Goal: Information Seeking & Learning: Learn about a topic

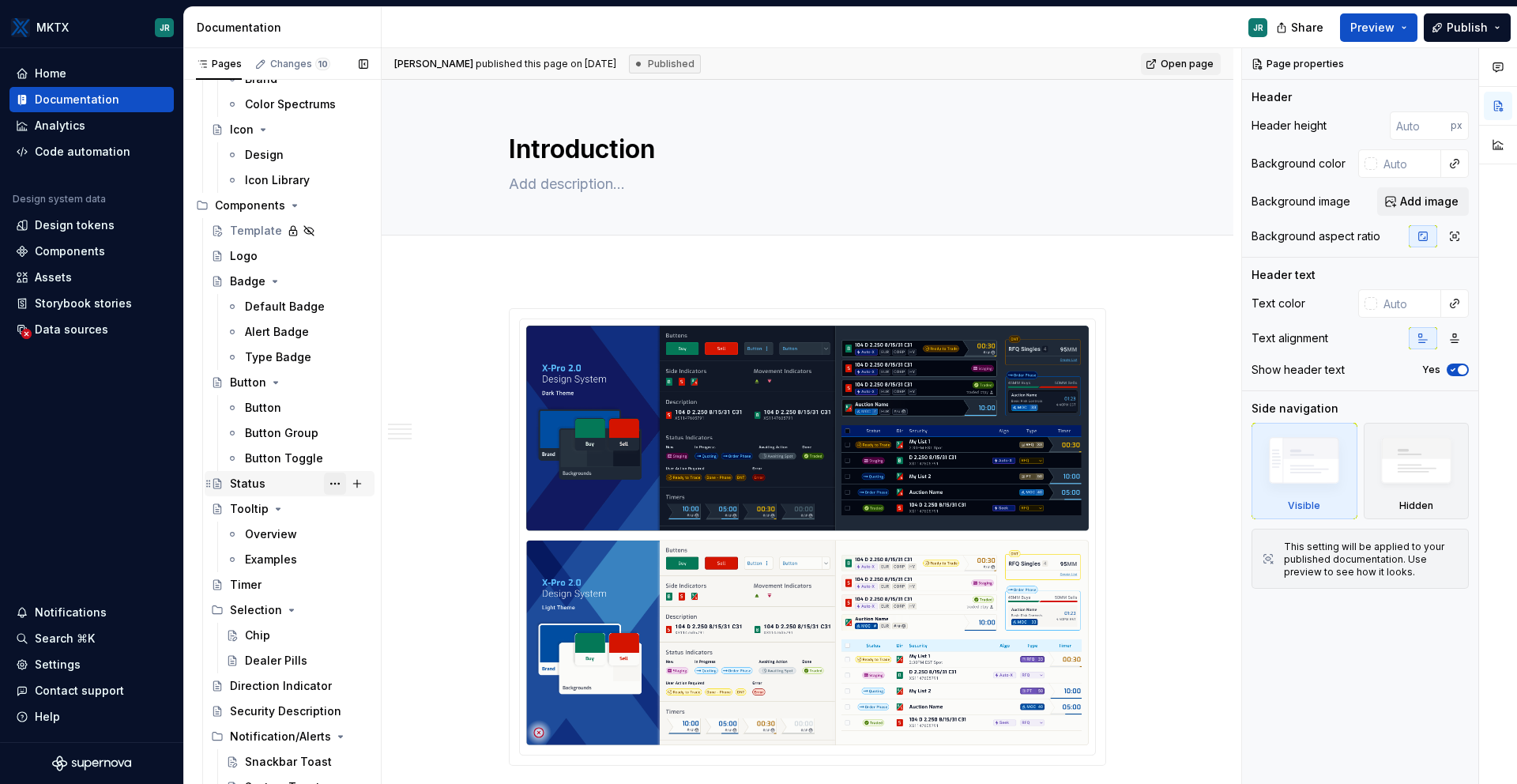
scroll to position [482, 0]
click at [259, 398] on div "Button" at bounding box center [263, 405] width 37 height 15
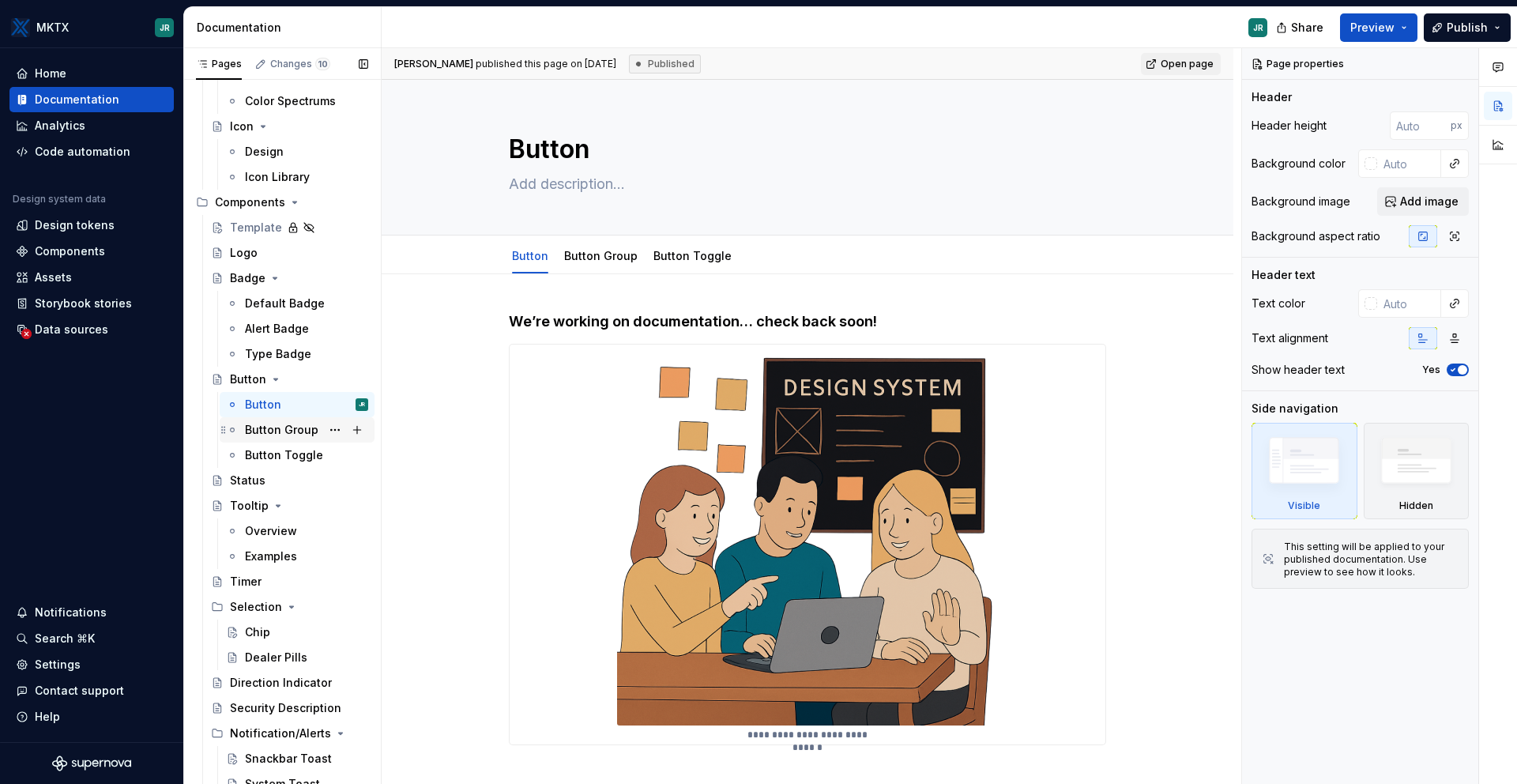
click at [283, 438] on div "Button Group" at bounding box center [306, 430] width 123 height 22
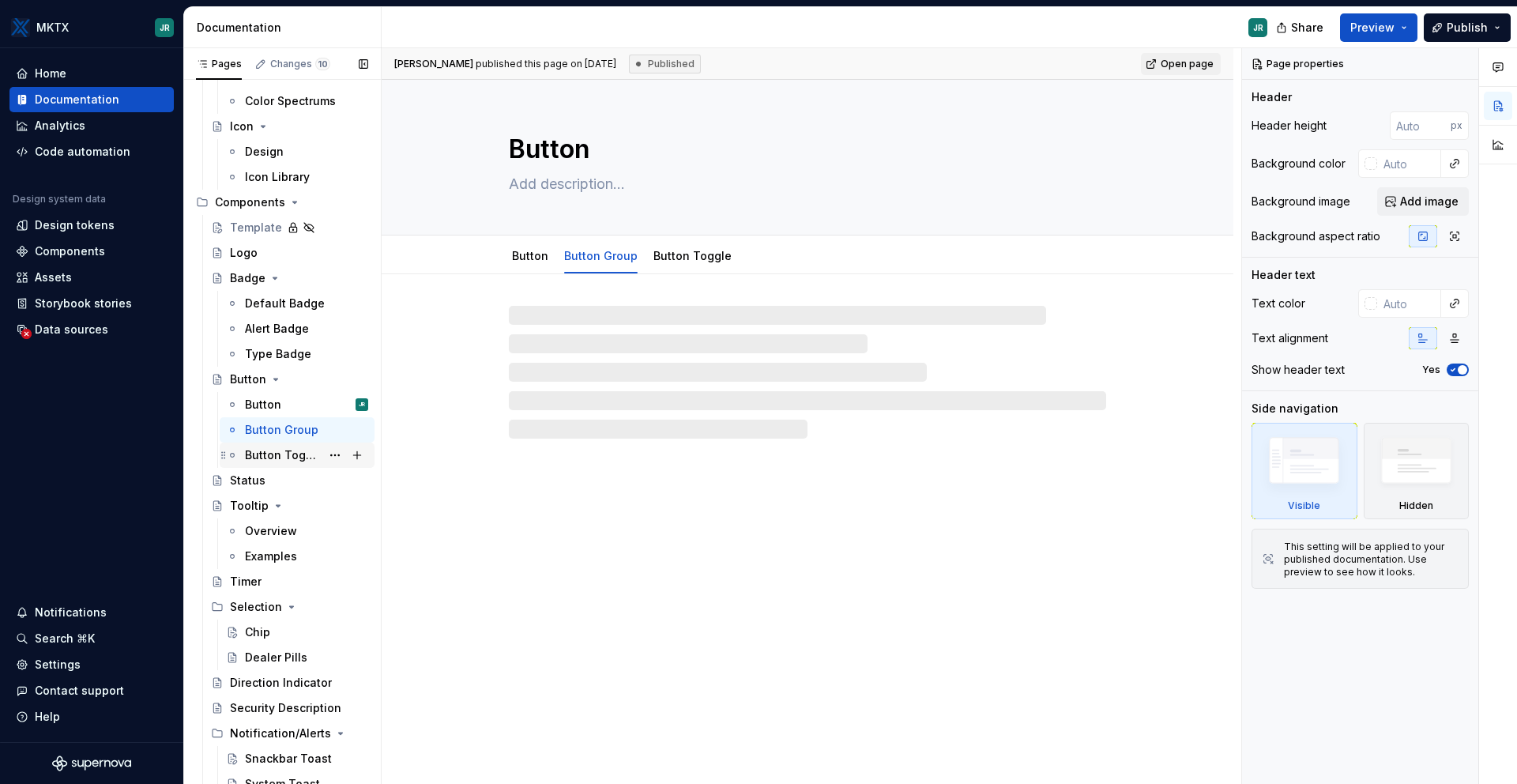
click at [283, 456] on div "Button Toggle" at bounding box center [282, 455] width 76 height 15
click at [266, 404] on div "Button" at bounding box center [263, 405] width 37 height 15
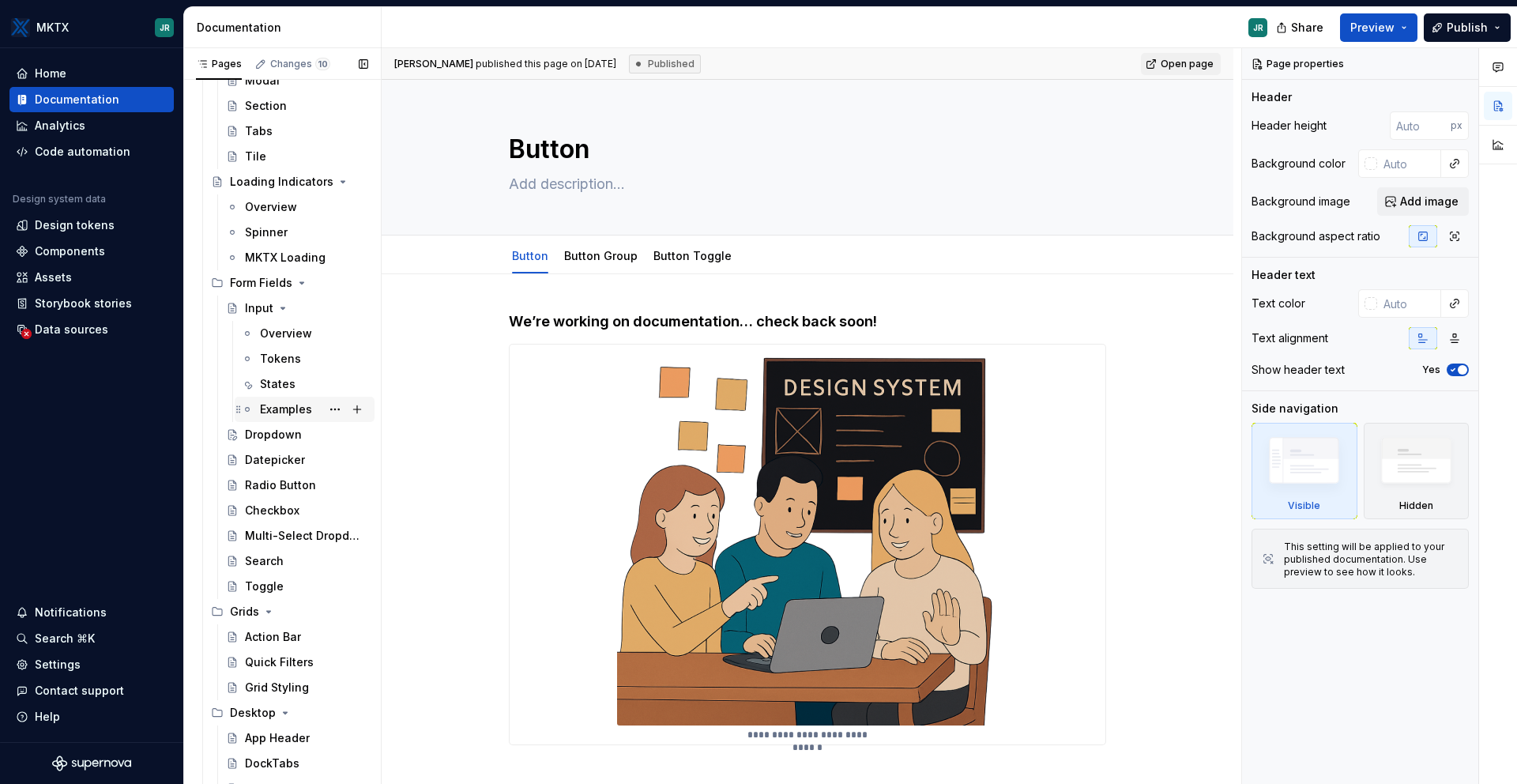
scroll to position [1266, 0]
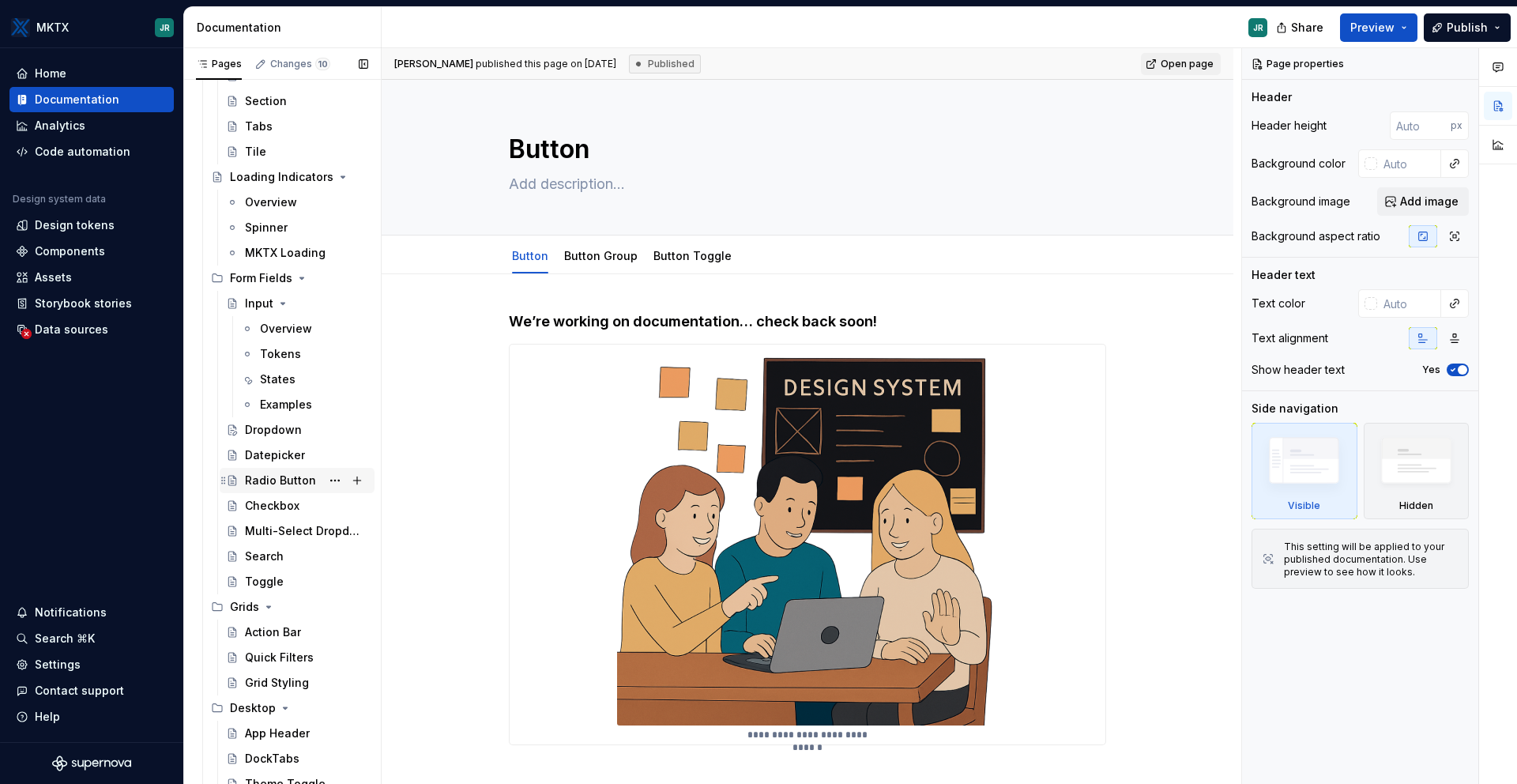
click at [263, 479] on div "Radio Button" at bounding box center [280, 481] width 71 height 15
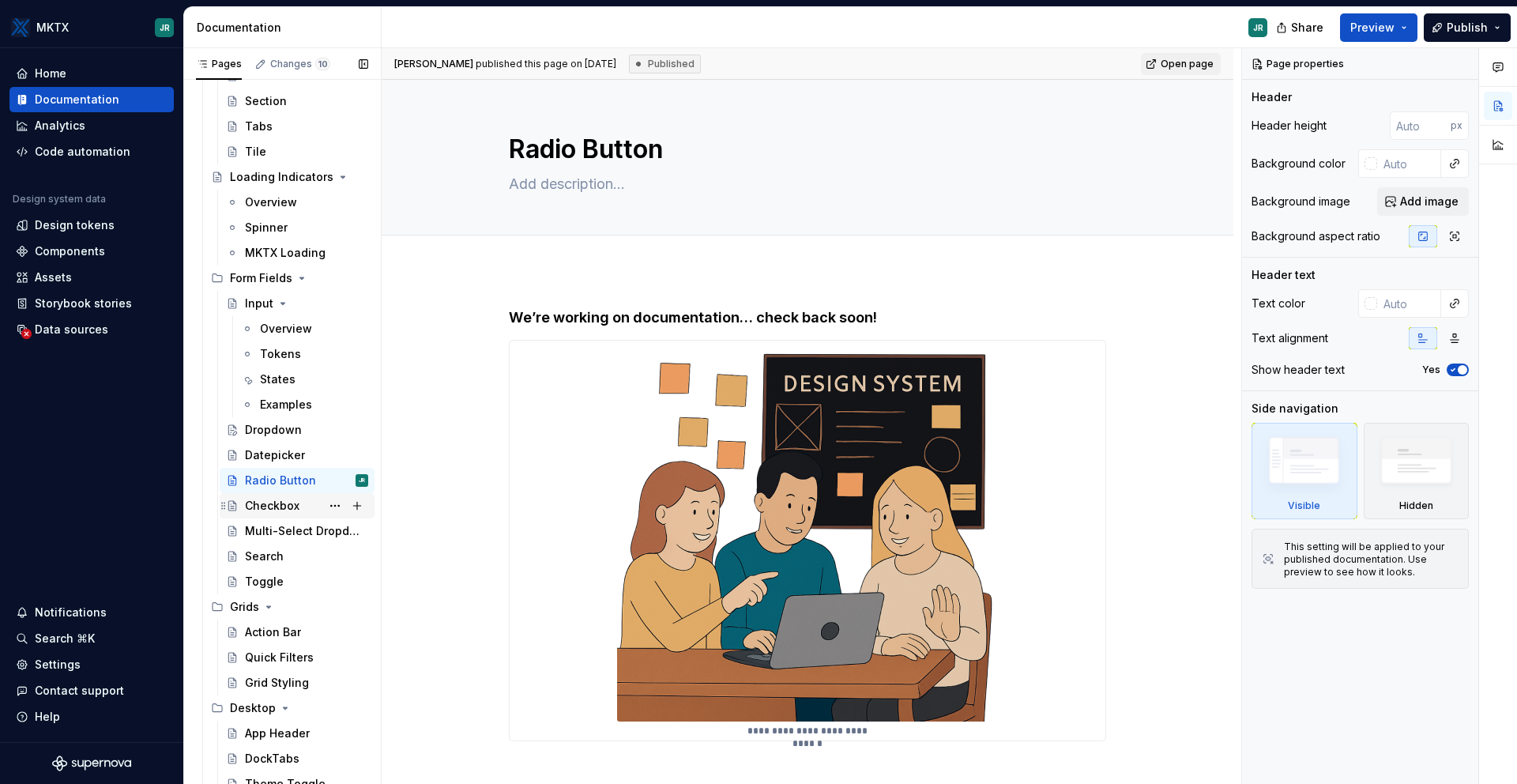
click at [273, 508] on div "Checkbox" at bounding box center [272, 506] width 55 height 15
type textarea "*"
